Goal: Task Accomplishment & Management: Complete application form

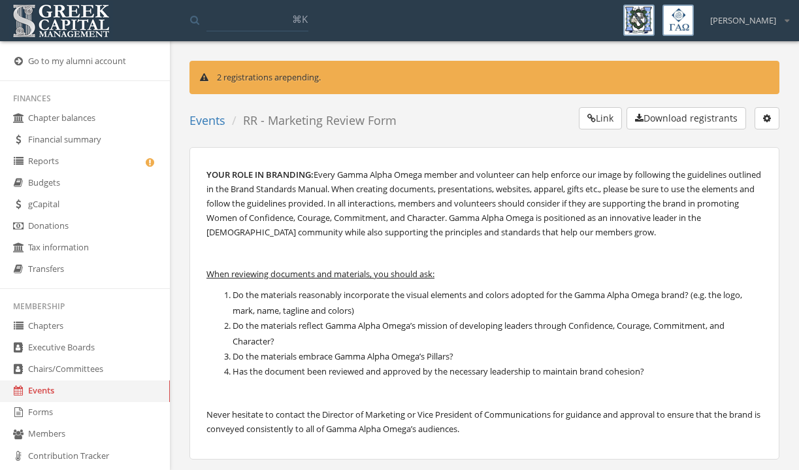
click at [46, 418] on link "Forms" at bounding box center [85, 413] width 170 height 22
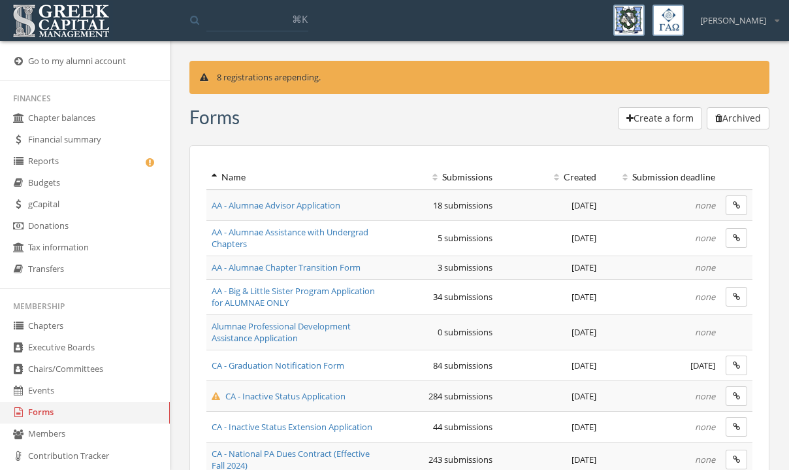
click at [259, 20] on input at bounding box center [258, 20] width 102 height 24
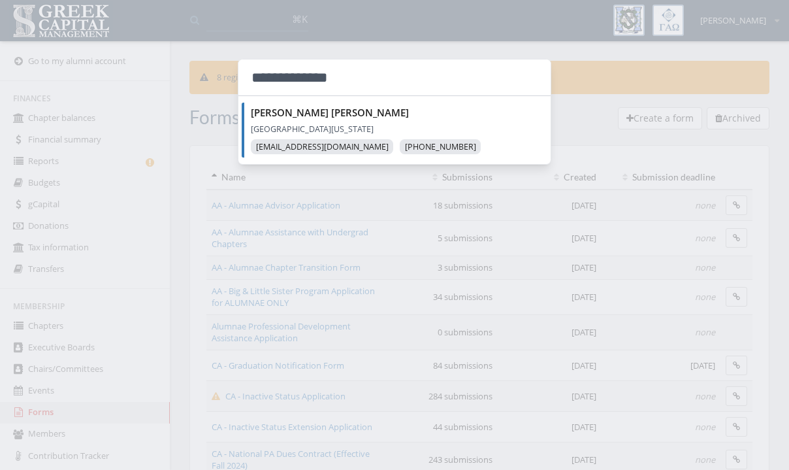
click at [360, 83] on input "**********" at bounding box center [395, 77] width 312 height 37
type input "**********"
click at [171, 186] on div at bounding box center [394, 235] width 789 height 470
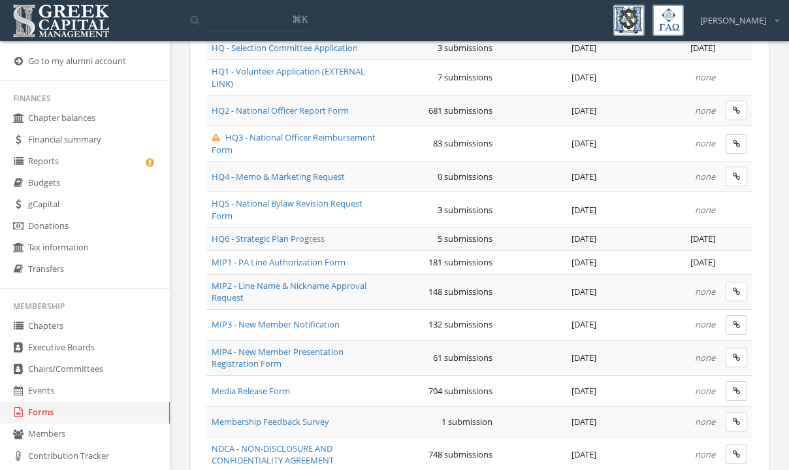
scroll to position [538, 0]
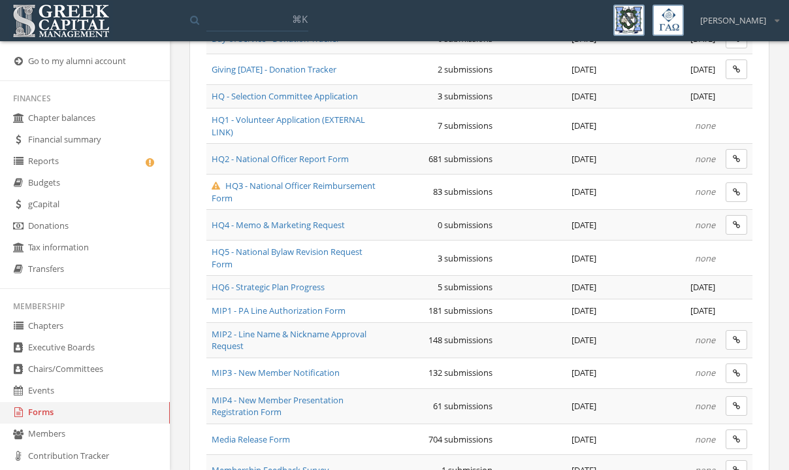
click at [248, 189] on span "HQ3 - National Officer Reimbursement Form" at bounding box center [294, 192] width 164 height 24
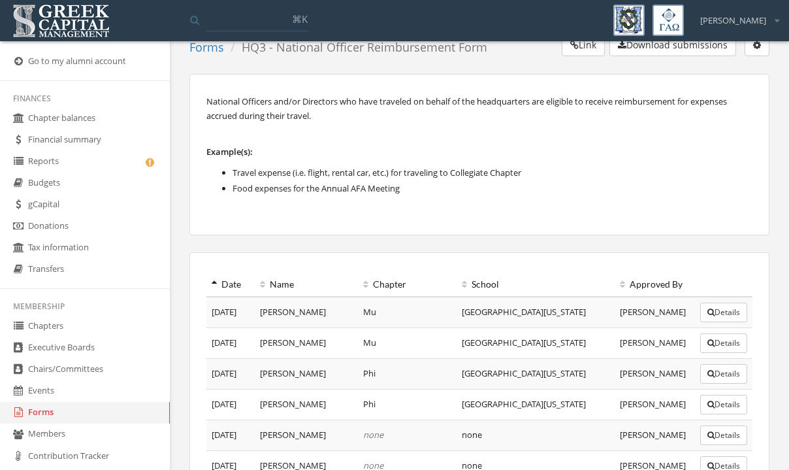
scroll to position [125, 0]
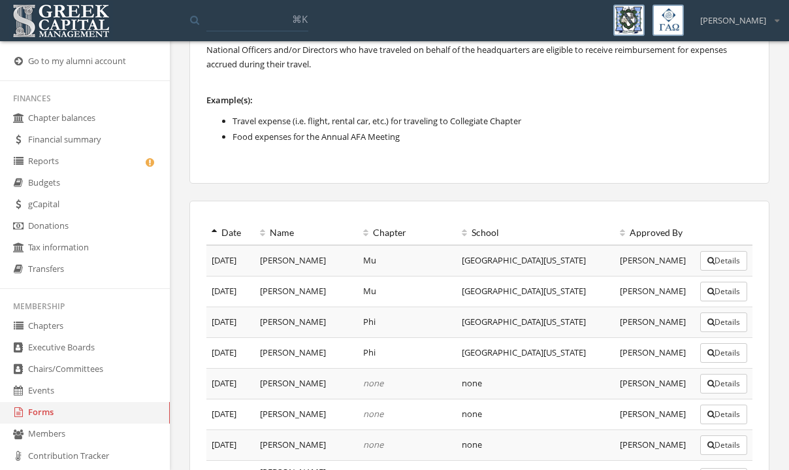
click at [213, 231] on icon at bounding box center [214, 232] width 5 height 9
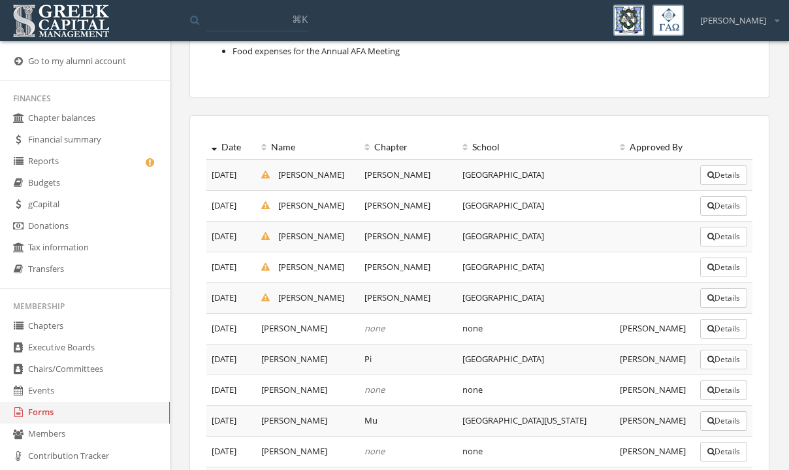
scroll to position [216, 0]
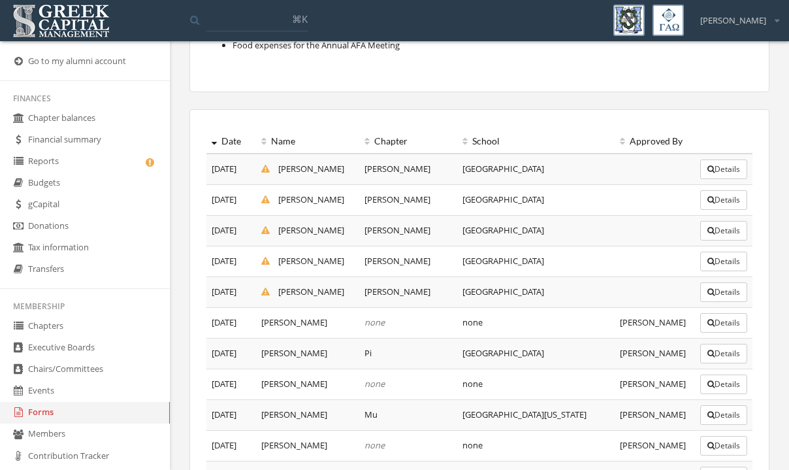
click at [733, 297] on button "Details" at bounding box center [724, 292] width 47 height 20
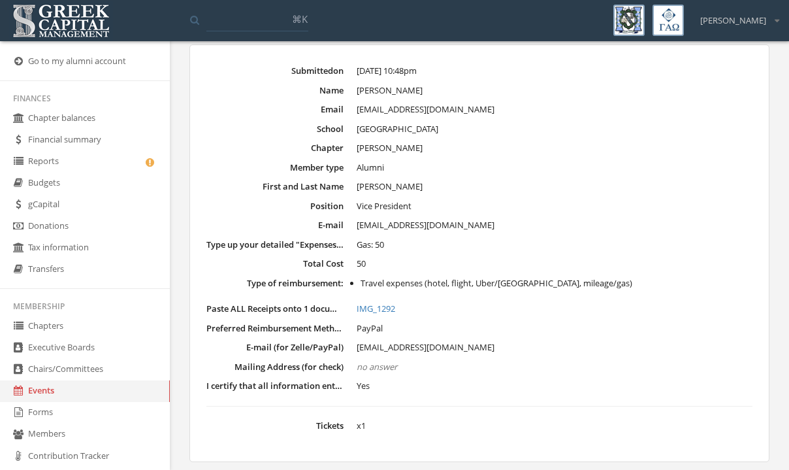
scroll to position [114, 0]
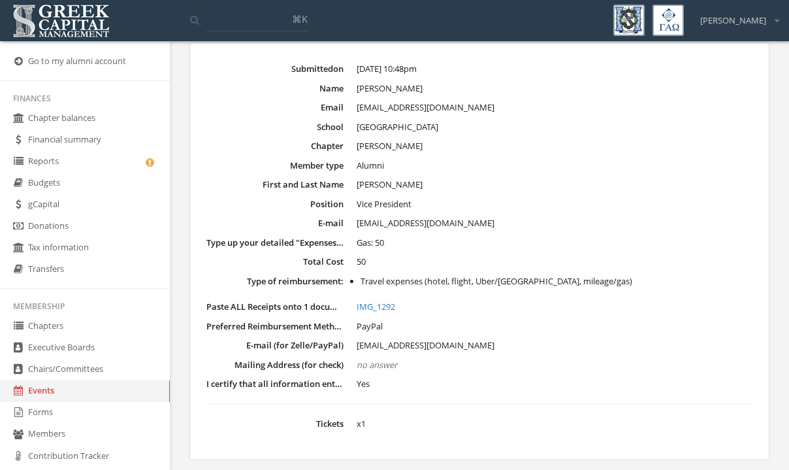
click at [377, 306] on link "IMG_1292" at bounding box center [555, 307] width 396 height 13
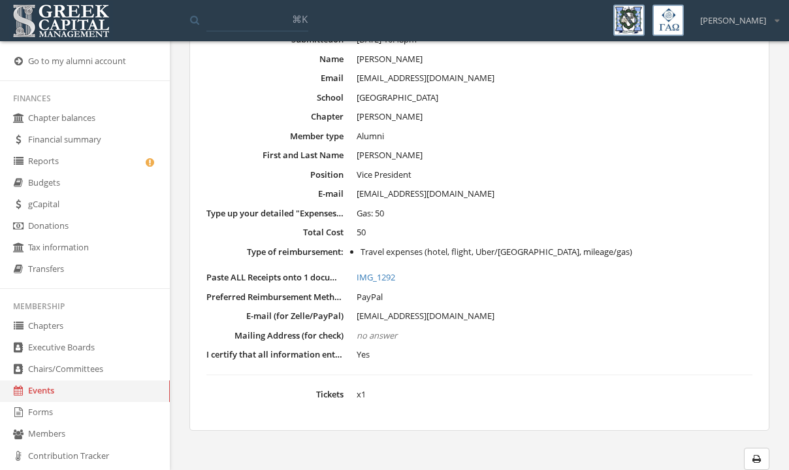
scroll to position [0, 0]
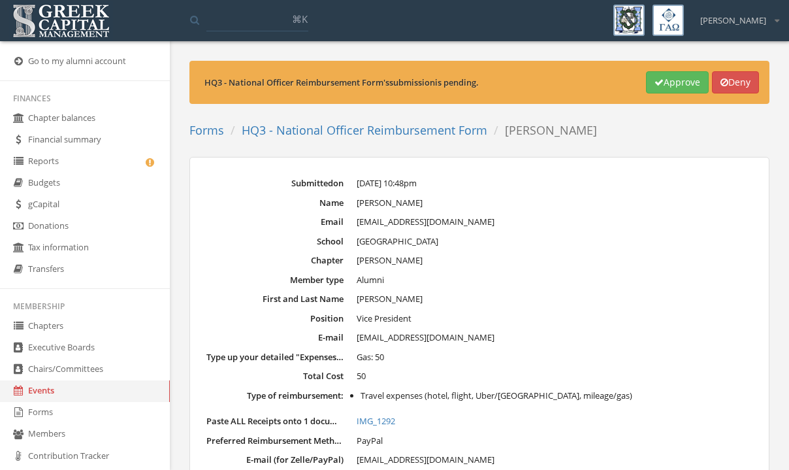
click at [661, 85] on button "Approve" at bounding box center [677, 82] width 63 height 22
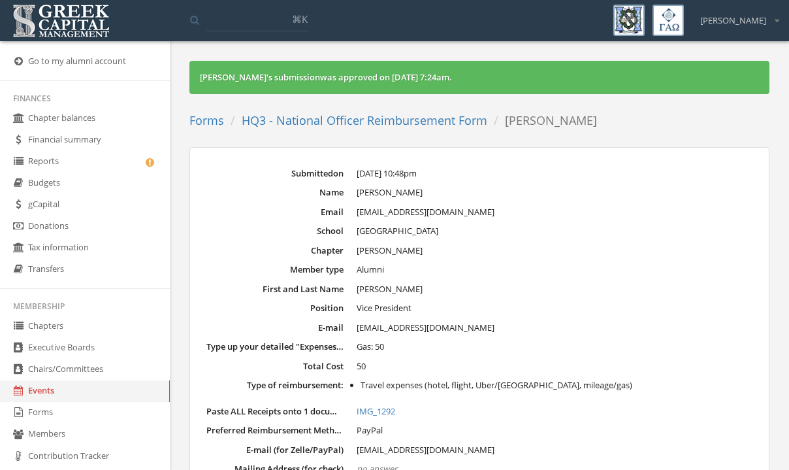
click at [298, 126] on link "HQ3 - National Officer Reimbursement Form" at bounding box center [365, 120] width 246 height 16
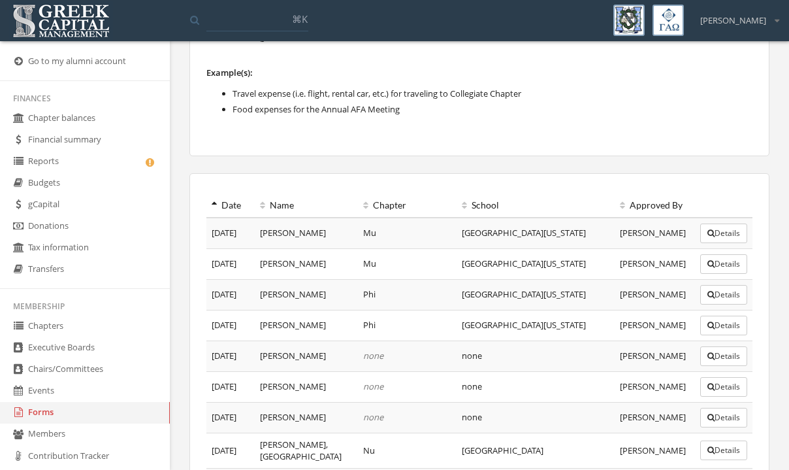
scroll to position [178, 0]
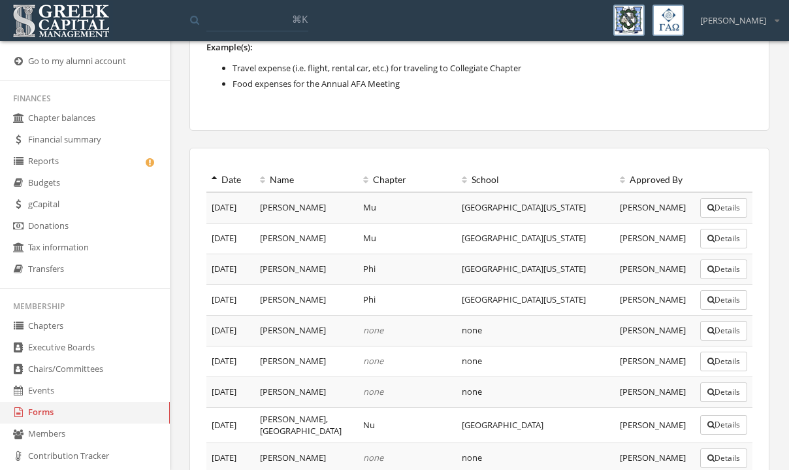
click at [213, 178] on icon at bounding box center [214, 179] width 5 height 9
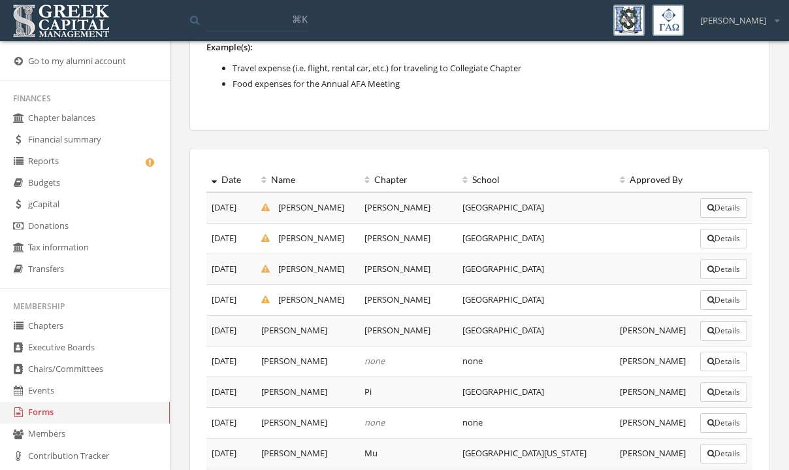
click at [708, 301] on icon "button" at bounding box center [711, 300] width 7 height 8
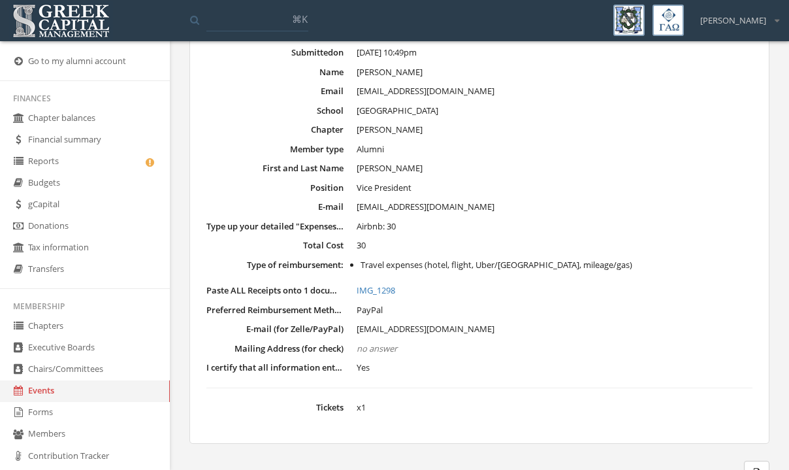
scroll to position [144, 0]
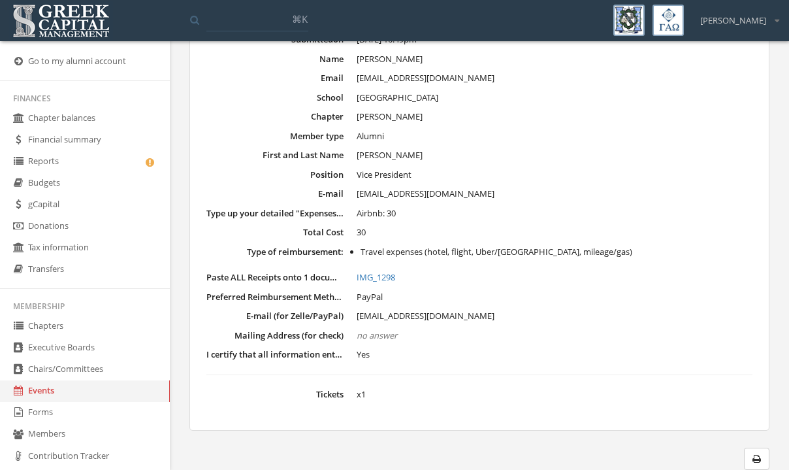
click at [372, 280] on link "IMG_1298" at bounding box center [555, 277] width 396 height 13
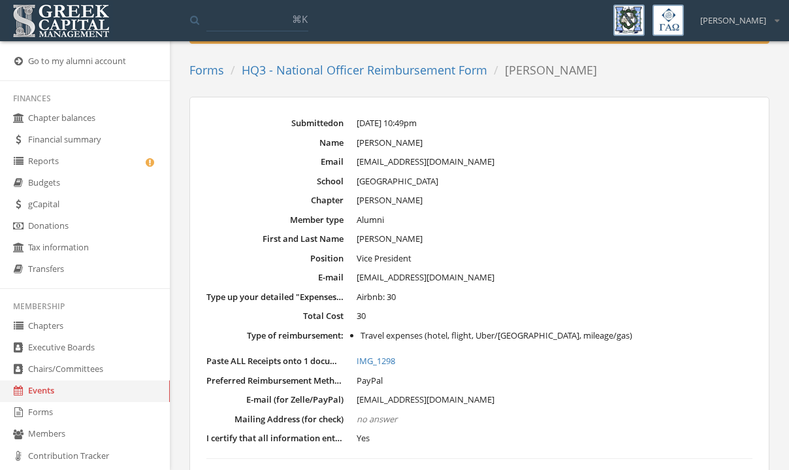
scroll to position [0, 0]
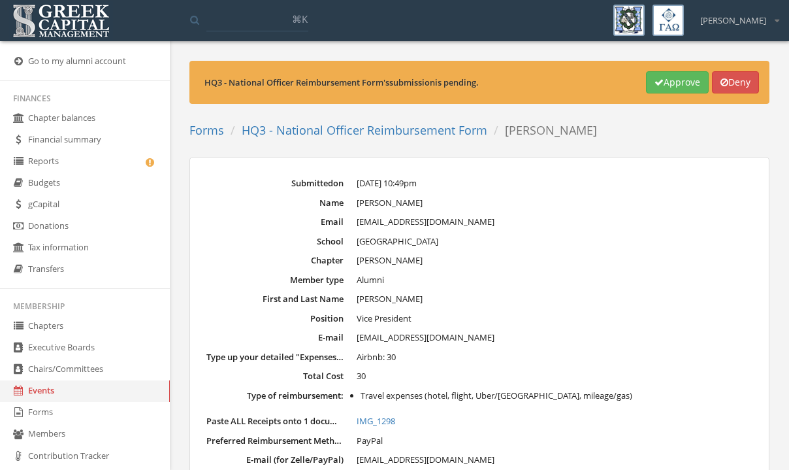
click at [330, 127] on link "HQ3 - National Officer Reimbursement Form" at bounding box center [365, 130] width 246 height 16
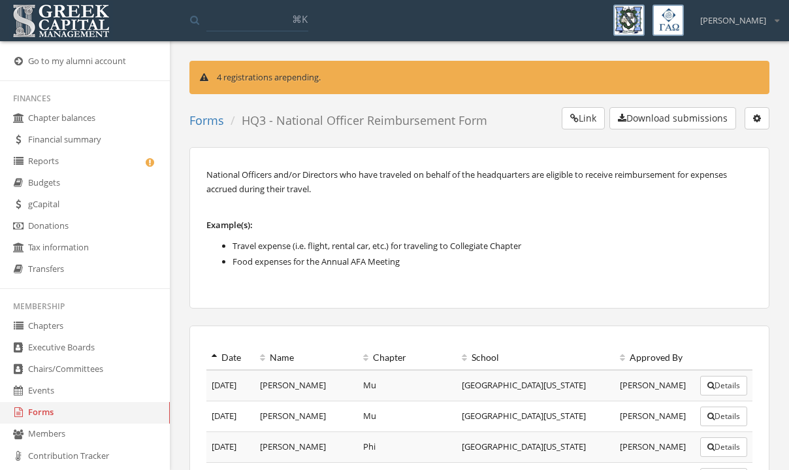
scroll to position [37, 0]
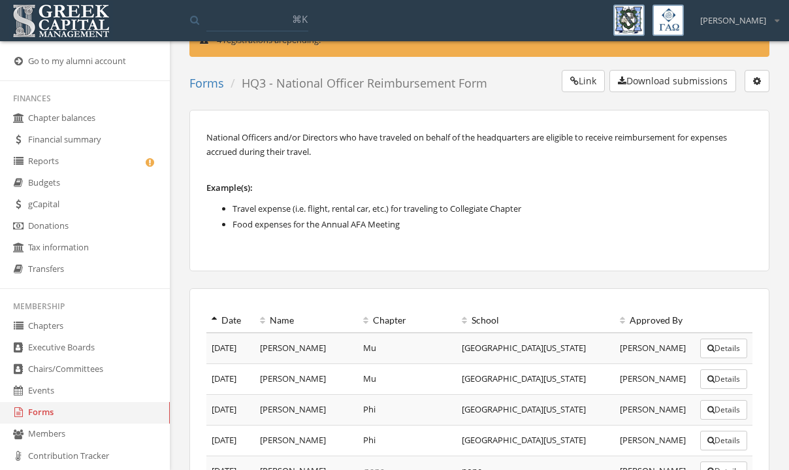
click at [212, 317] on icon at bounding box center [214, 320] width 5 height 9
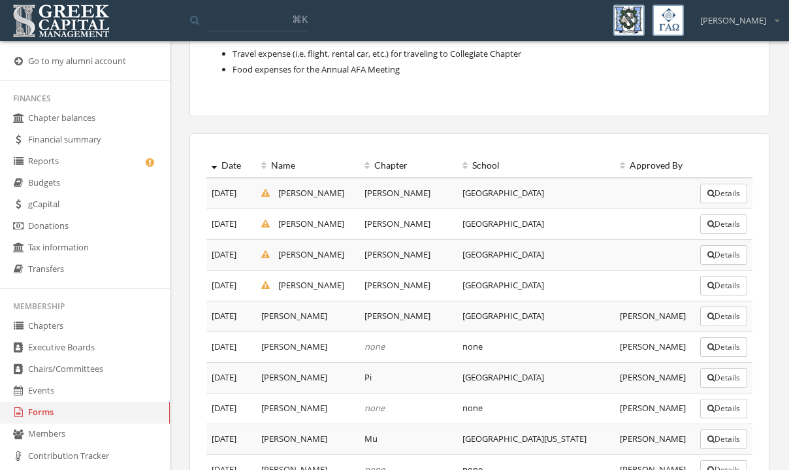
scroll to position [195, 0]
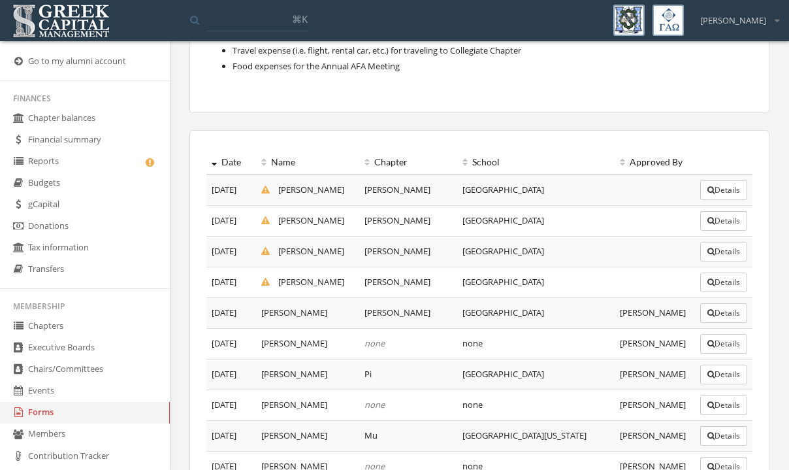
click at [716, 257] on button "Details" at bounding box center [724, 252] width 47 height 20
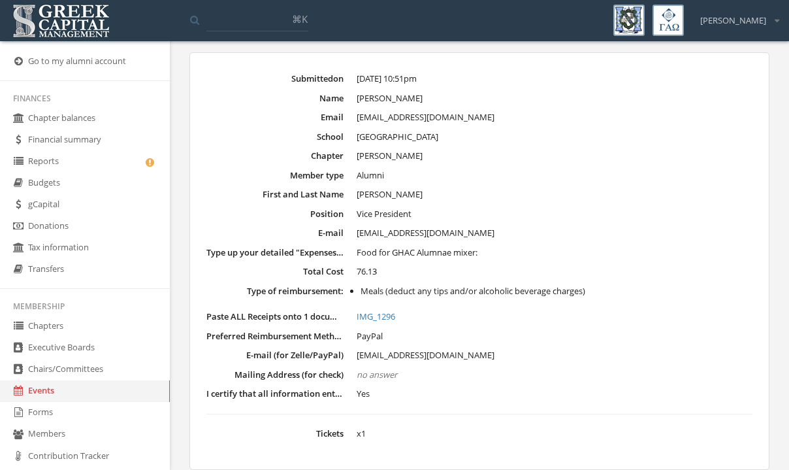
scroll to position [105, 0]
click at [376, 319] on link "IMG_1296" at bounding box center [555, 316] width 396 height 13
